Goal: Check status: Check status

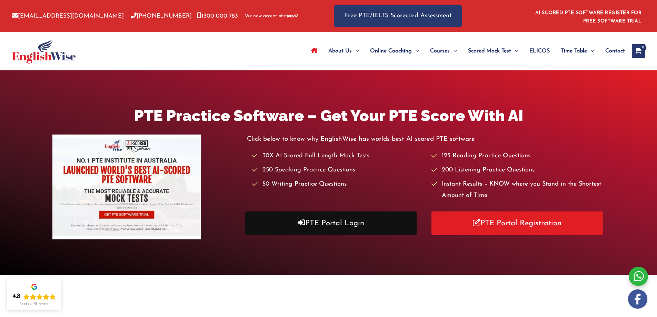
click at [371, 226] on link "PTE Portal Login" at bounding box center [331, 224] width 172 height 24
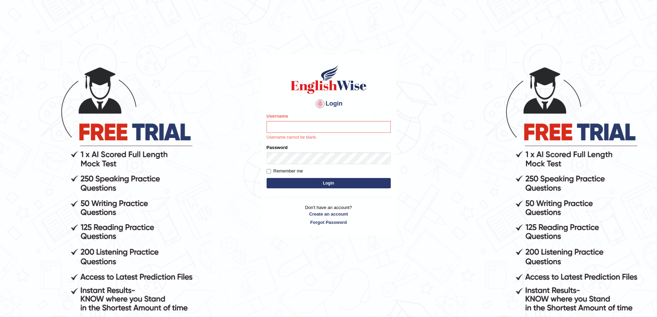
click at [275, 126] on input "Username" at bounding box center [329, 127] width 124 height 12
type input "Edu_hub"
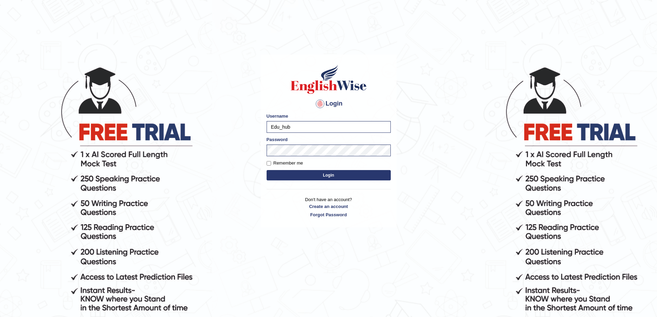
click at [296, 175] on button "Login" at bounding box center [329, 175] width 124 height 10
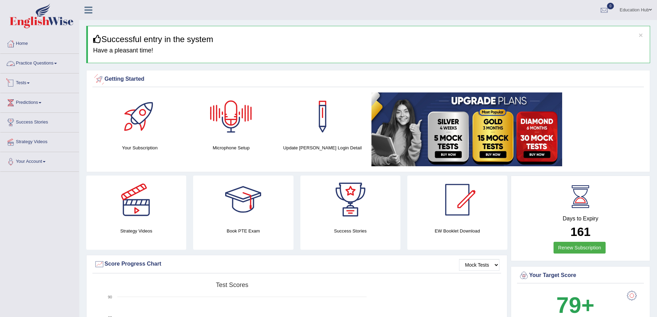
click at [21, 84] on link "Tests" at bounding box center [39, 82] width 79 height 17
click at [28, 79] on link "Tests" at bounding box center [38, 82] width 77 height 17
click at [309, 13] on ul "Education Hub Toggle navigation Username: Edu_hub Access Type: Online Subscript…" at bounding box center [455, 10] width 405 height 20
click at [40, 110] on link "Predictions" at bounding box center [39, 101] width 79 height 17
click at [32, 86] on link "Tests" at bounding box center [39, 82] width 79 height 17
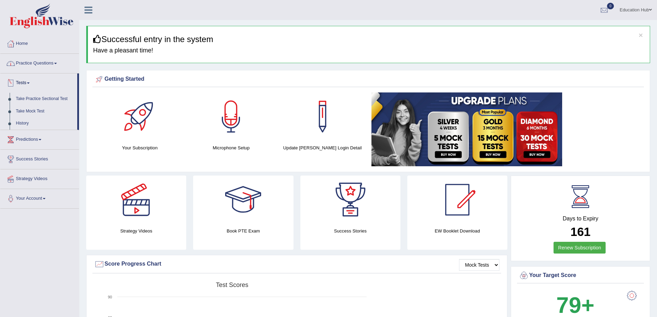
click at [42, 58] on link "Practice Questions" at bounding box center [39, 62] width 79 height 17
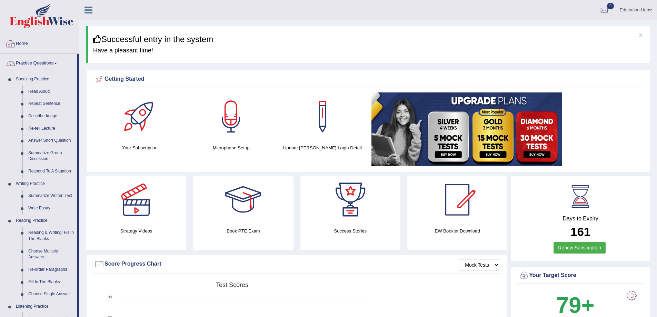
click at [24, 48] on link "Home" at bounding box center [39, 42] width 79 height 17
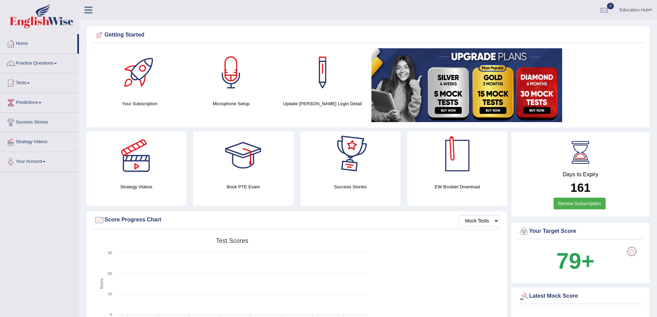
click at [466, 177] on div at bounding box center [457, 155] width 48 height 48
click at [89, 12] on icon at bounding box center [89, 10] width 8 height 9
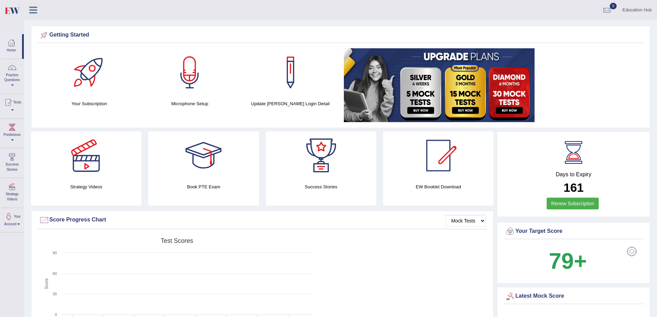
click at [575, 173] on h4 "Days to Expiry" at bounding box center [573, 175] width 137 height 6
click at [574, 173] on h4 "Days to Expiry" at bounding box center [573, 175] width 137 height 6
click at [14, 224] on link "Your Account" at bounding box center [11, 219] width 23 height 22
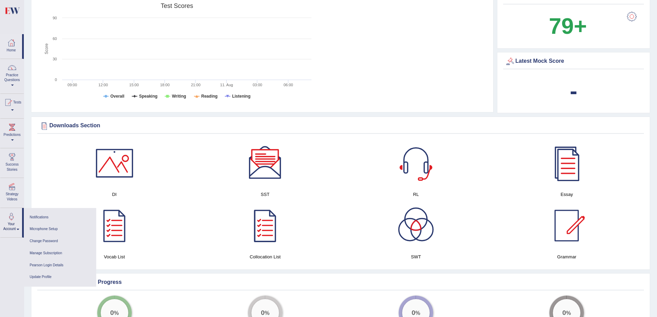
scroll to position [149, 0]
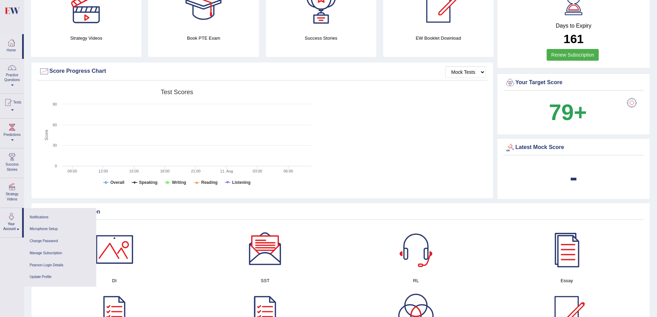
click at [232, 87] on rect at bounding box center [177, 139] width 276 height 107
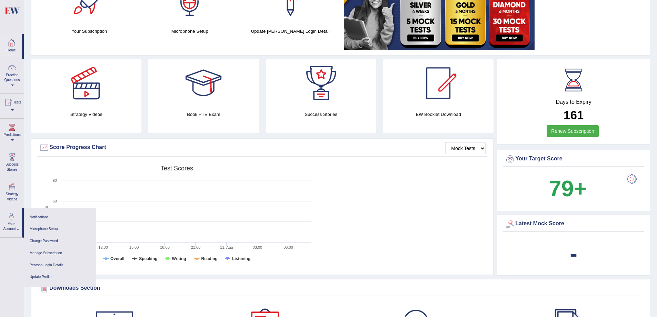
scroll to position [0, 0]
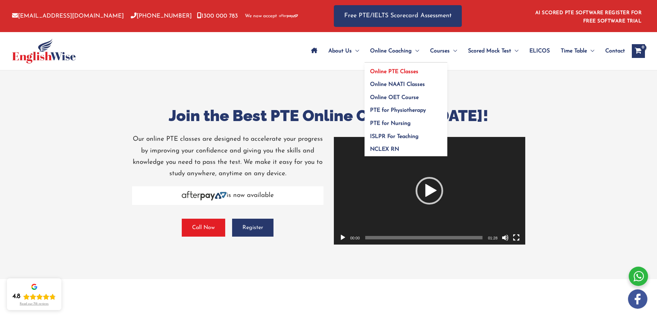
click at [390, 74] on span "Online PTE Classes" at bounding box center [394, 72] width 48 height 6
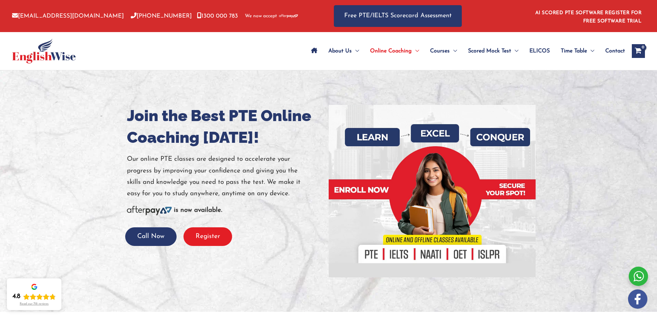
click at [216, 235] on button "Register" at bounding box center [208, 236] width 49 height 19
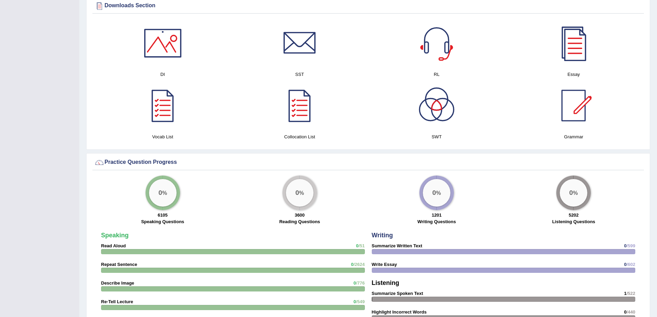
scroll to position [380, 0]
click at [166, 124] on div at bounding box center [163, 106] width 48 height 48
click at [288, 134] on h4 "Collocation List" at bounding box center [300, 137] width 130 height 7
click at [295, 126] on div at bounding box center [300, 106] width 48 height 48
click at [446, 115] on div at bounding box center [437, 106] width 48 height 48
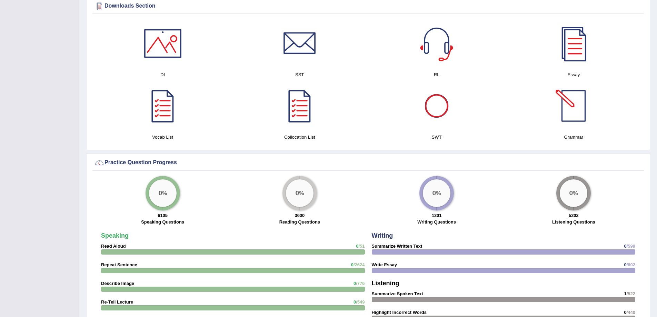
click at [568, 128] on div at bounding box center [574, 106] width 48 height 48
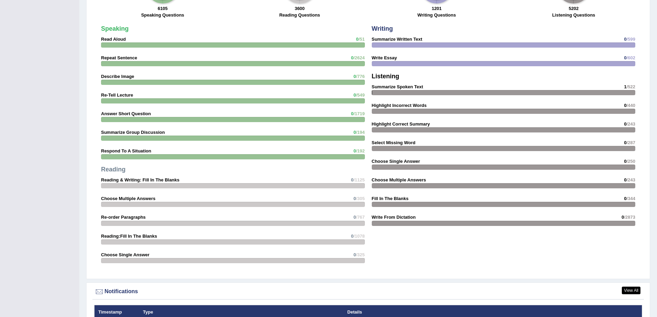
scroll to position [691, 0]
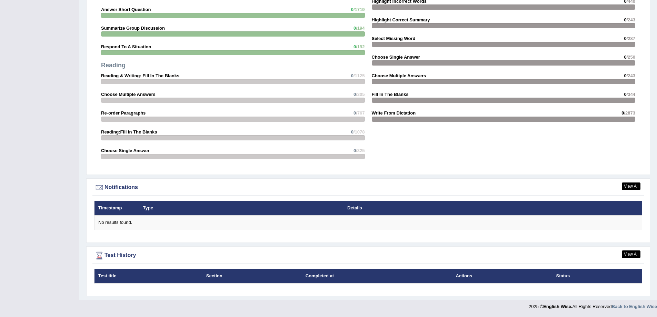
click at [152, 280] on th "Test title" at bounding box center [149, 276] width 108 height 14
click at [641, 255] on div "Test History" at bounding box center [368, 256] width 548 height 10
click at [635, 255] on link "View All" at bounding box center [631, 255] width 19 height 8
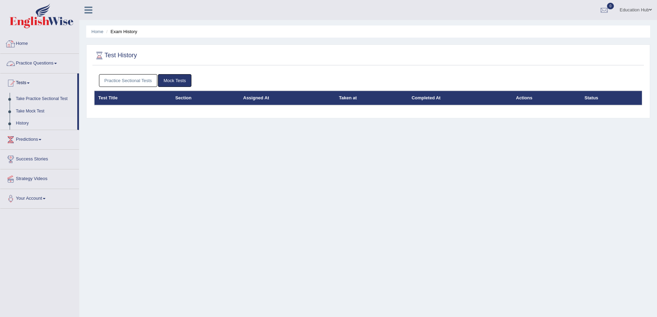
click at [35, 52] on li "Home" at bounding box center [39, 44] width 79 height 20
click at [33, 46] on link "Home" at bounding box center [38, 42] width 77 height 17
